Goal: Communication & Community: Share content

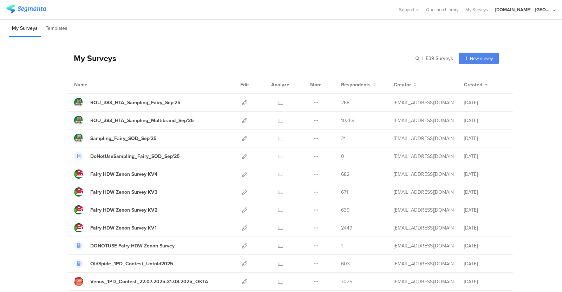
click at [232, 165] on div "Fairy HDW Zenon Survey KV4 Duplicate Export" at bounding box center [290, 174] width 447 height 18
click at [278, 102] on icon at bounding box center [280, 102] width 5 height 5
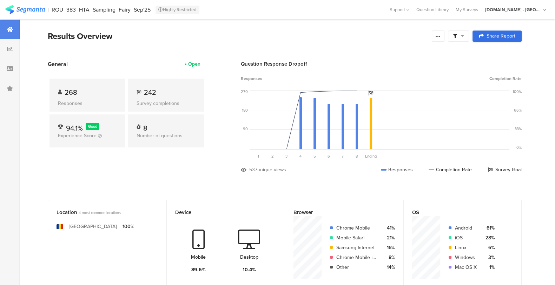
click at [492, 32] on link "Share Report" at bounding box center [497, 36] width 49 height 11
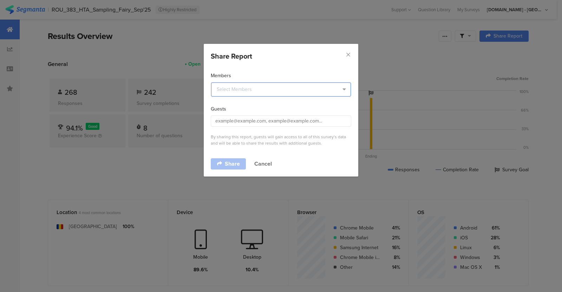
click at [258, 87] on input "dialog" at bounding box center [281, 89] width 140 height 14
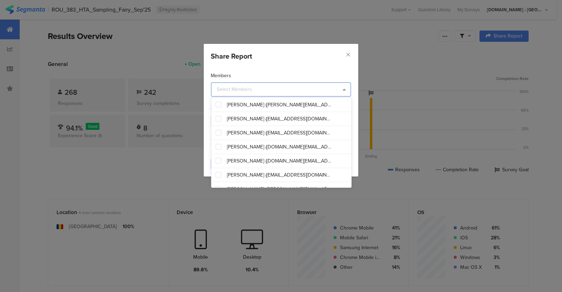
click at [279, 65] on div "Members Guests By sharing this report, guests will gain access to all of this s…" at bounding box center [281, 110] width 154 height 90
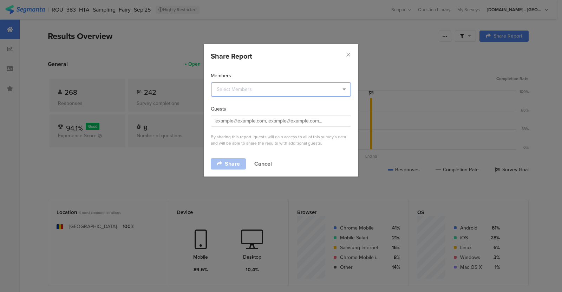
click at [263, 90] on input "dialog" at bounding box center [281, 89] width 140 height 14
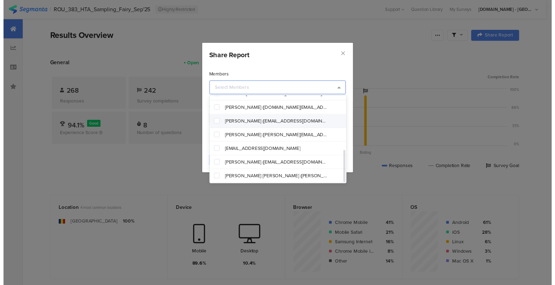
scroll to position [149, 0]
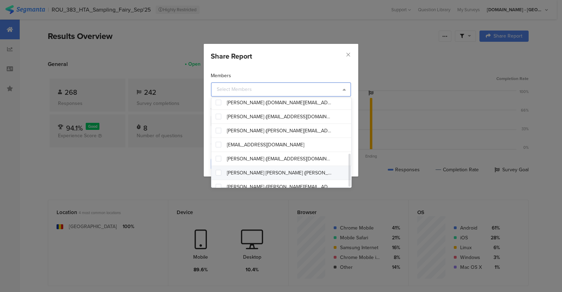
click at [255, 170] on span "Antonia-Adriana Gheorghe (gheorghe.a.4@pg.com)" at bounding box center [279, 173] width 105 height 7
click at [306, 60] on div "Share Report" at bounding box center [281, 56] width 140 height 11
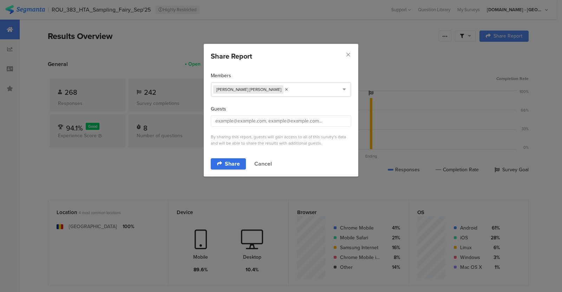
click at [234, 162] on span "Share" at bounding box center [232, 164] width 15 height 6
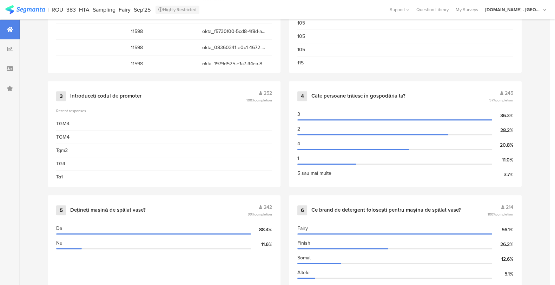
scroll to position [371, 0]
